Goal: Download file/media: Download file/media

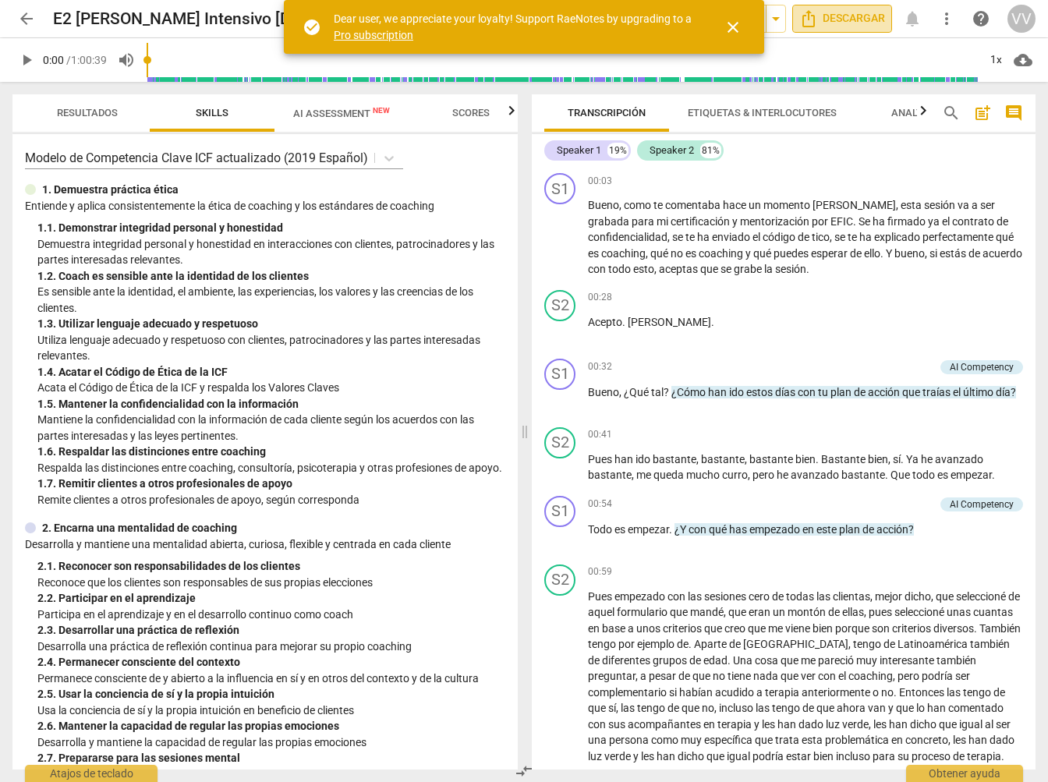
click at [843, 19] on span "Descargar" at bounding box center [842, 18] width 86 height 19
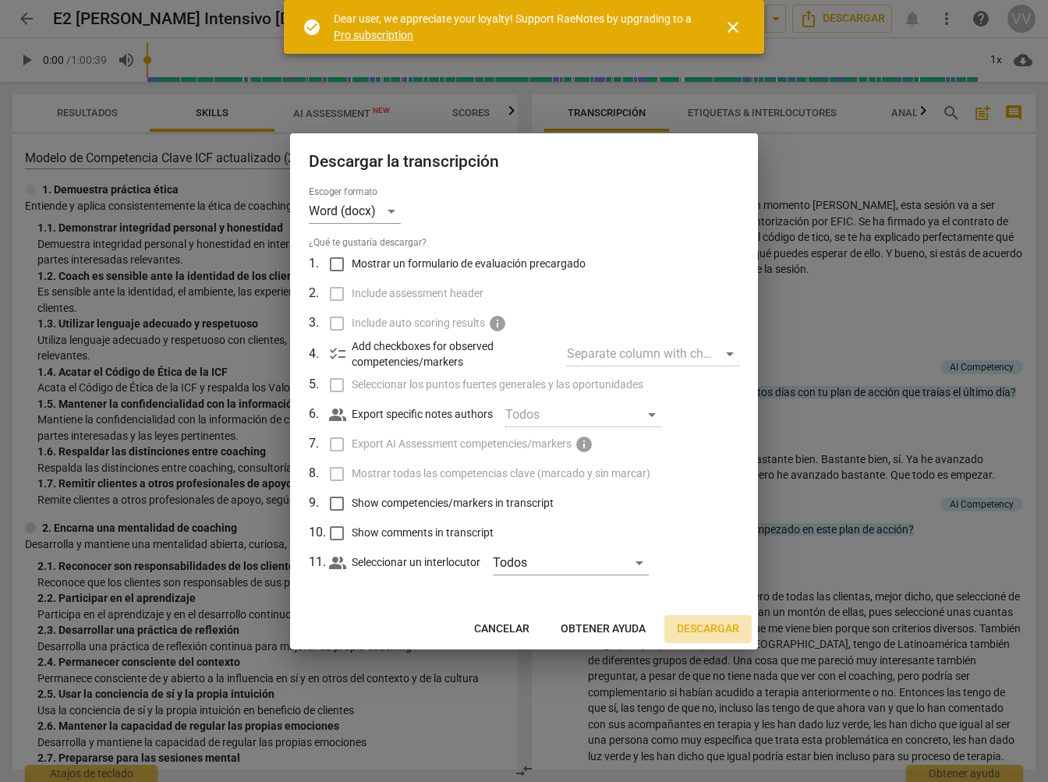
click at [719, 627] on span "Descargar" at bounding box center [708, 629] width 62 height 16
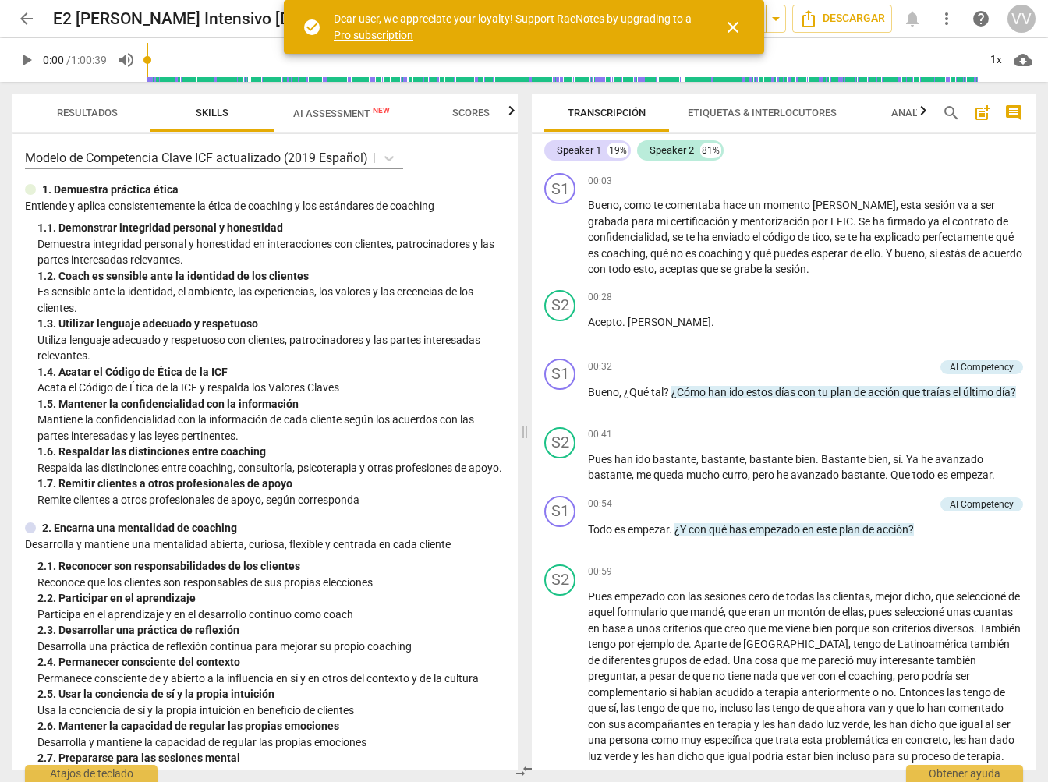
click at [17, 58] on span "play_arrow" at bounding box center [26, 60] width 19 height 19
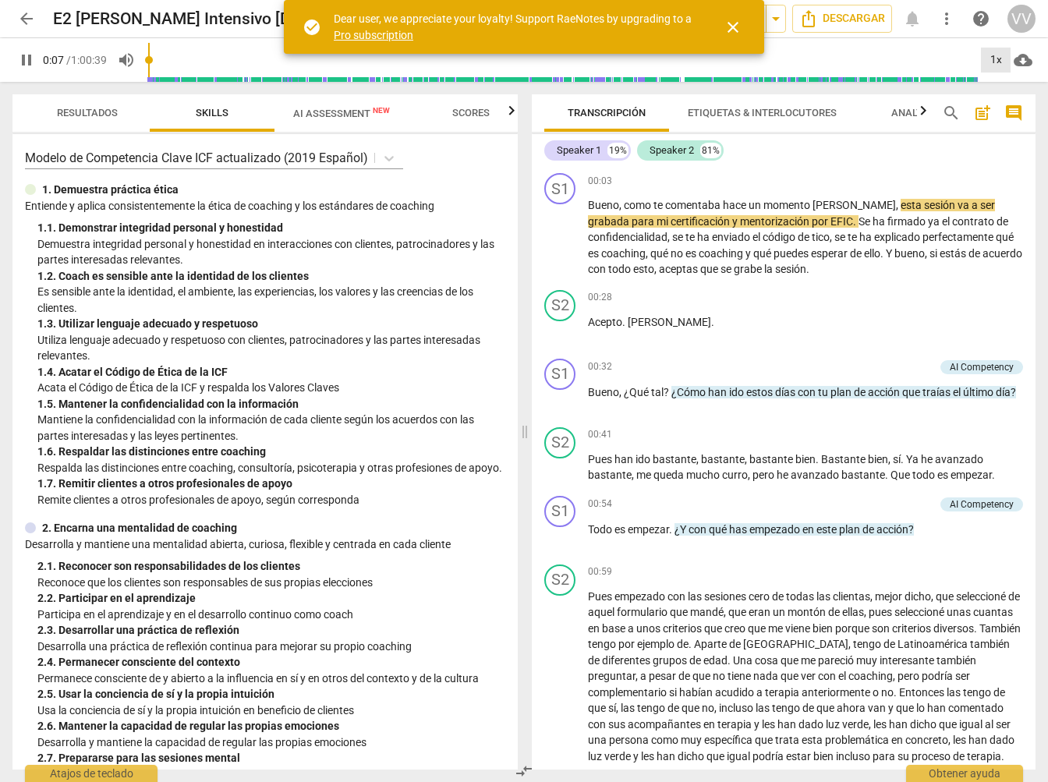
click at [998, 58] on div "1x" at bounding box center [996, 60] width 30 height 25
click at [1006, 143] on li "1.5x" at bounding box center [1007, 151] width 52 height 30
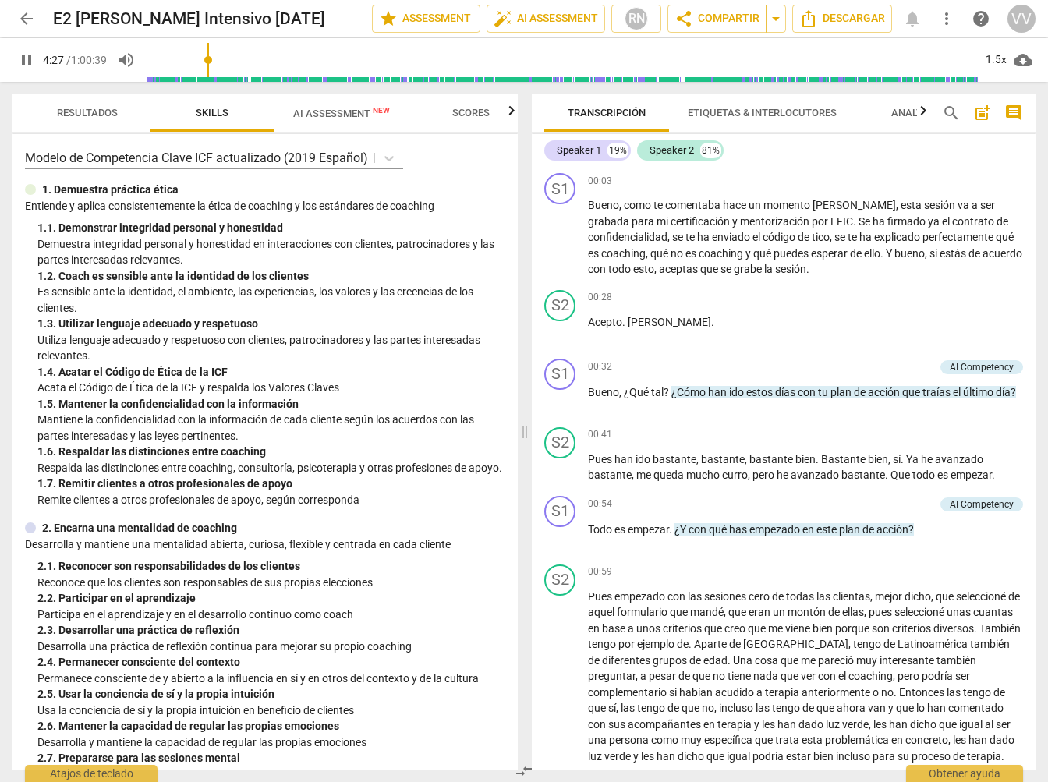
scroll to position [637, 0]
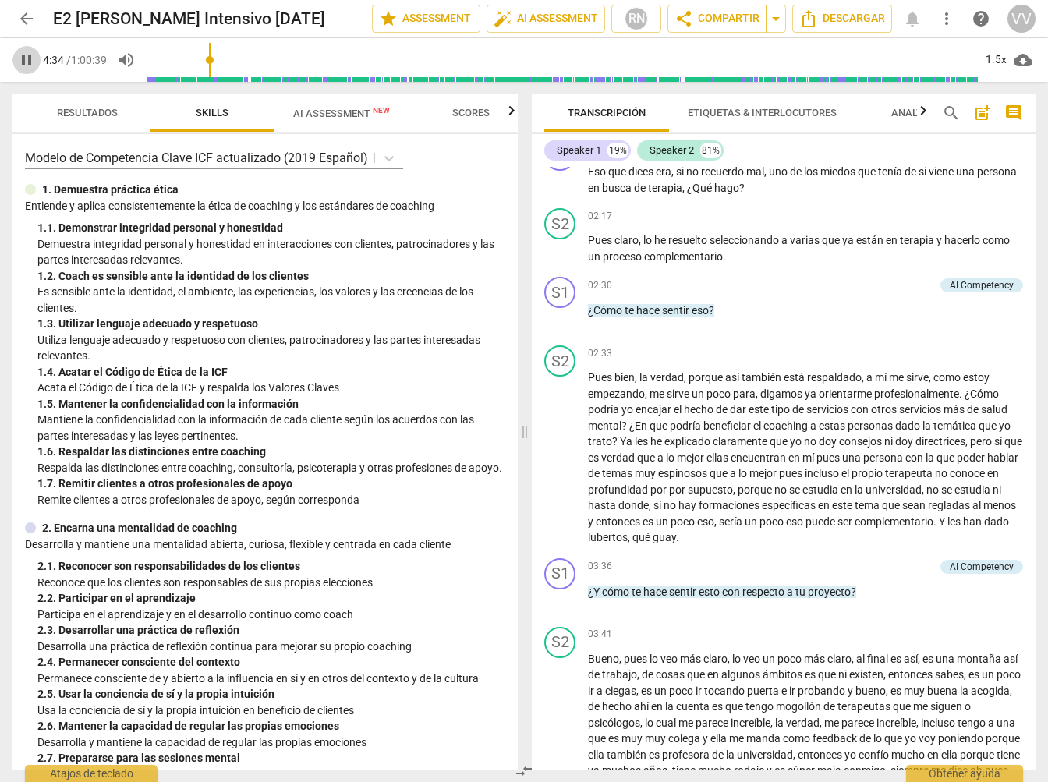
click at [26, 61] on span "pause" at bounding box center [26, 60] width 19 height 19
click at [25, 57] on span "play_arrow" at bounding box center [26, 60] width 19 height 19
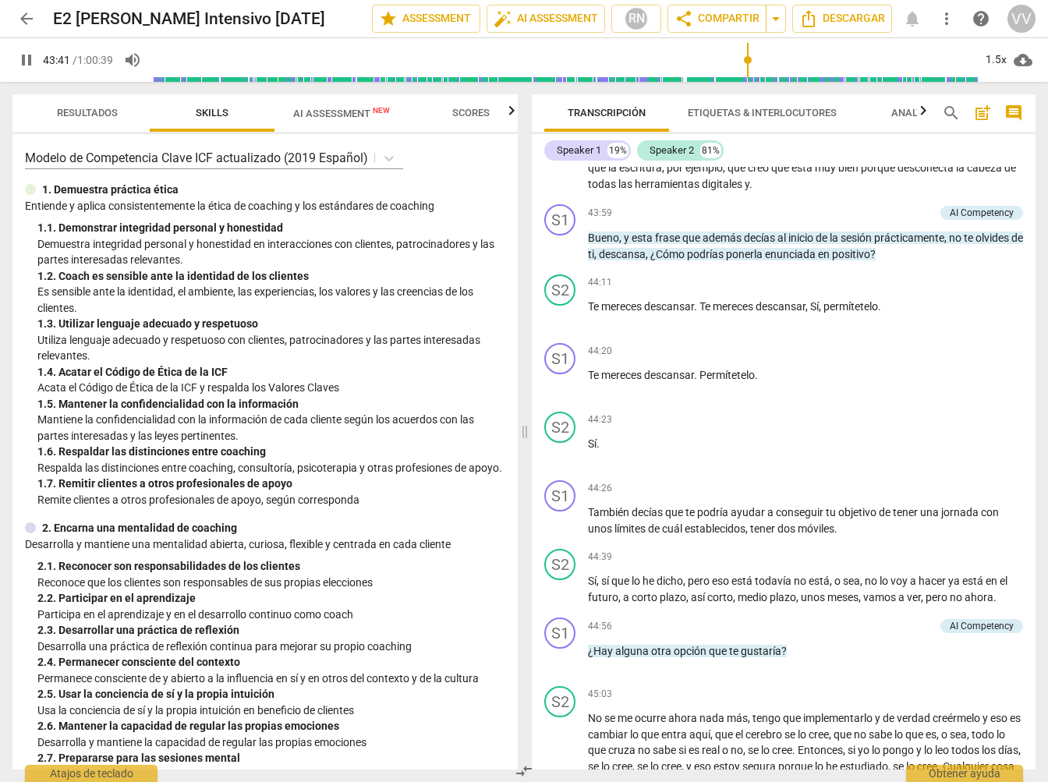
scroll to position [11373, 0]
drag, startPoint x: 589, startPoint y: 228, endPoint x: 731, endPoint y: 240, distance: 143.2
click at [783, 108] on p "Y has planteado , has dicho varias cosas . Has dicho que te gustaría escribir l…" at bounding box center [805, 92] width 435 height 32
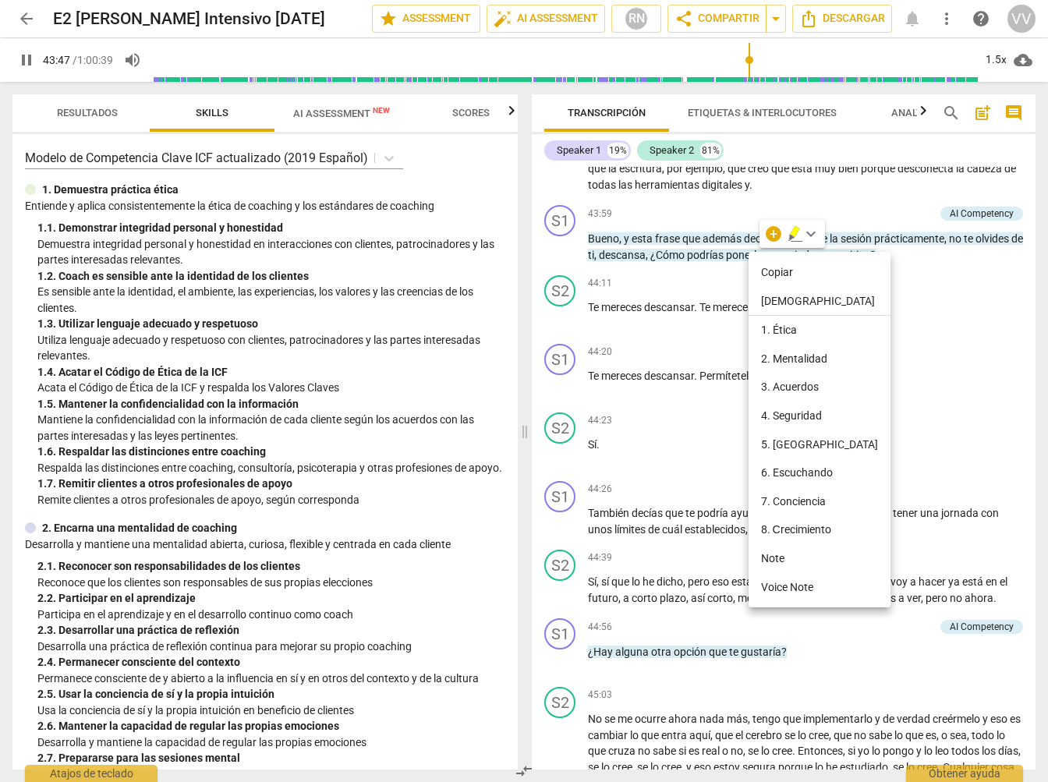
scroll to position [11364, 0]
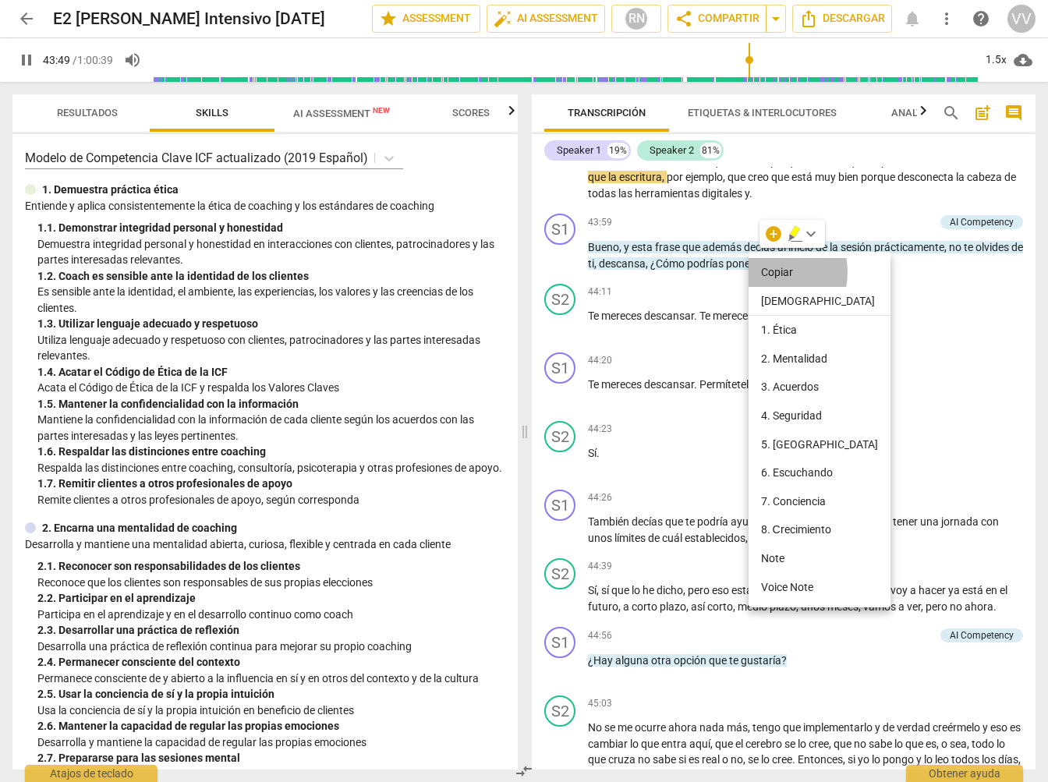
click at [766, 272] on li "Copiar" at bounding box center [819, 272] width 142 height 29
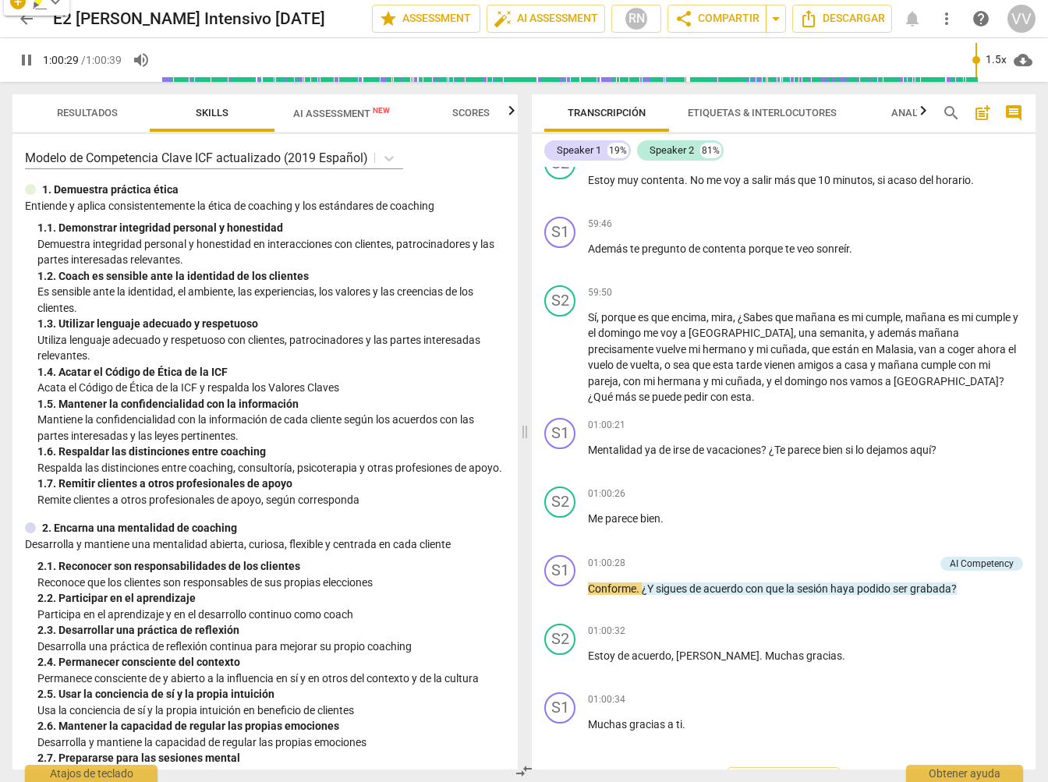
scroll to position [16869, 0]
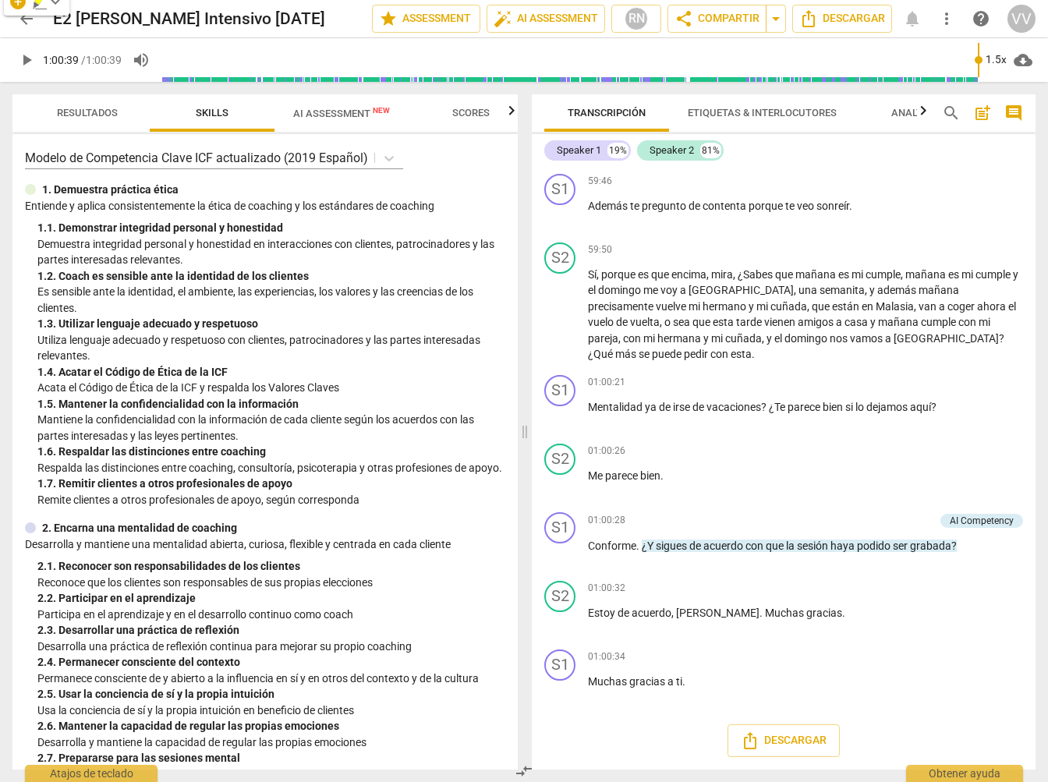
type input "3639"
